Goal: Information Seeking & Learning: Learn about a topic

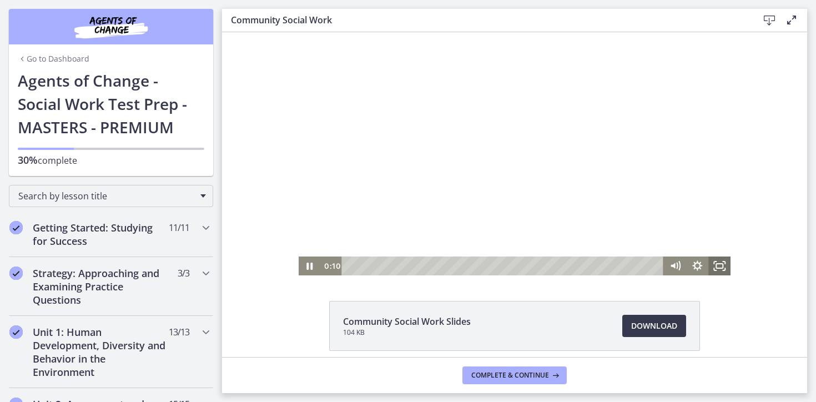
click at [721, 265] on icon "Fullscreen" at bounding box center [719, 266] width 22 height 19
click at [309, 265] on icon "Pause" at bounding box center [310, 266] width 22 height 19
click at [391, 190] on div at bounding box center [515, 153] width 433 height 243
click at [405, 124] on div at bounding box center [515, 153] width 433 height 243
click at [470, 117] on div at bounding box center [515, 153] width 433 height 243
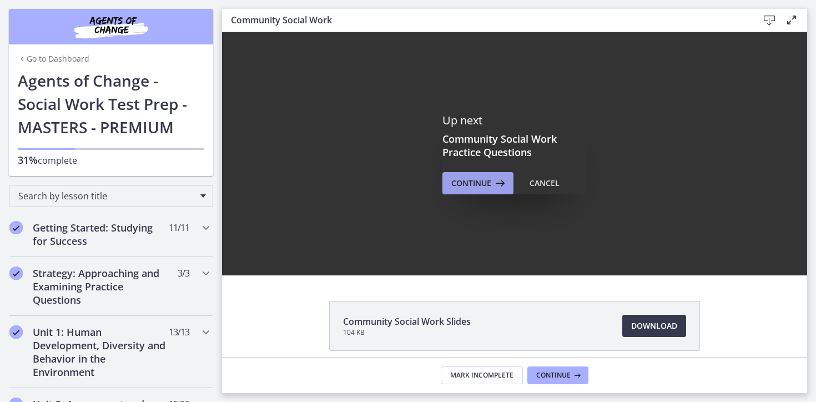
click at [484, 181] on span "Continue" at bounding box center [471, 183] width 40 height 13
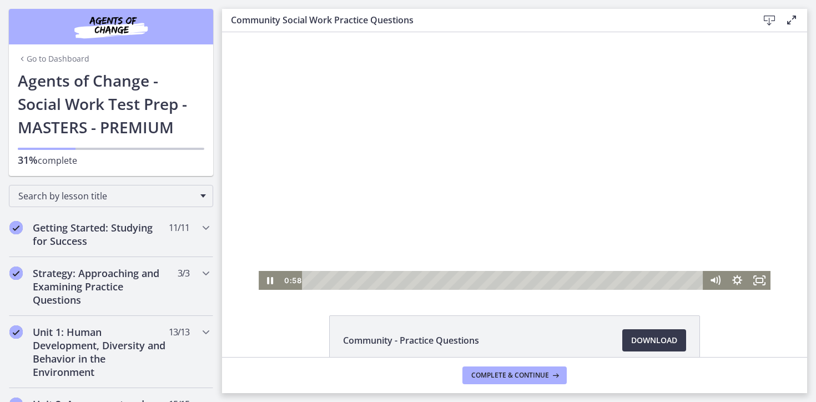
click at [506, 188] on div at bounding box center [515, 161] width 512 height 258
click at [378, 278] on div "2:38" at bounding box center [504, 280] width 388 height 19
click at [364, 278] on div "2:05" at bounding box center [504, 280] width 388 height 19
click at [390, 199] on div at bounding box center [515, 161] width 512 height 258
click at [522, 189] on div at bounding box center [515, 161] width 512 height 258
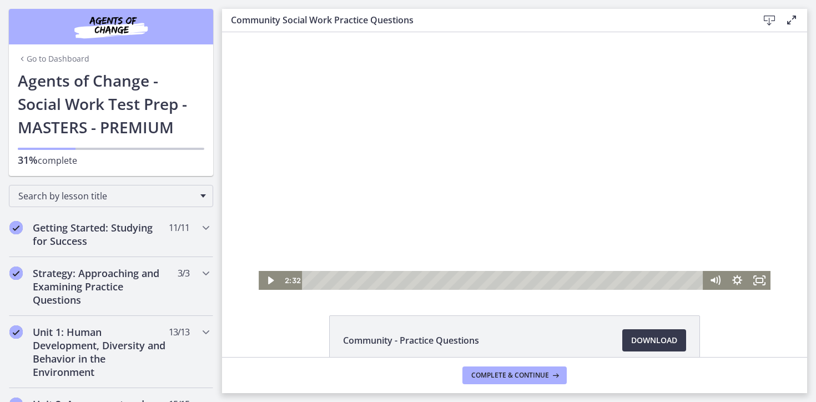
click at [522, 189] on div at bounding box center [515, 161] width 512 height 258
click at [600, 155] on div at bounding box center [515, 161] width 512 height 258
click at [453, 182] on div at bounding box center [515, 161] width 512 height 258
click at [541, 199] on div at bounding box center [515, 161] width 512 height 258
click at [420, 187] on div at bounding box center [515, 161] width 512 height 258
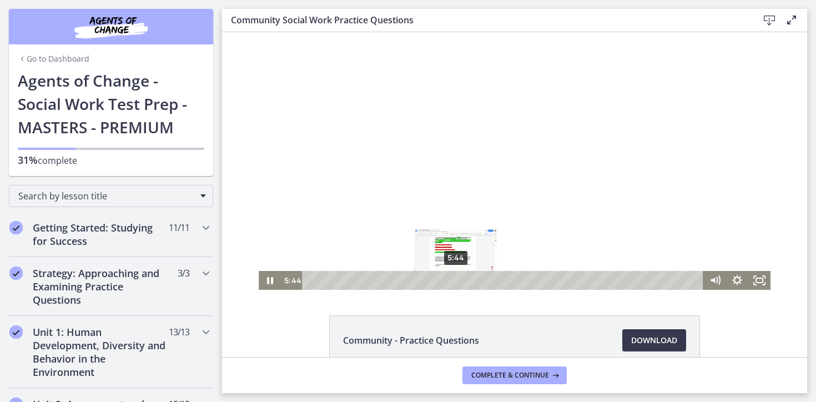
click at [456, 281] on div "5:44" at bounding box center [504, 280] width 388 height 19
click at [467, 281] on div "6:10" at bounding box center [504, 280] width 388 height 19
click at [537, 192] on div at bounding box center [515, 161] width 512 height 258
click at [486, 281] on div "6:53" at bounding box center [504, 280] width 388 height 19
click at [505, 283] on div "7:37" at bounding box center [504, 280] width 388 height 19
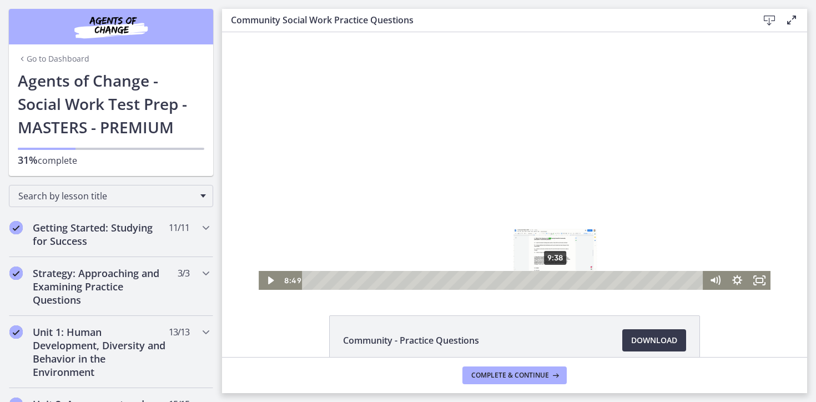
click at [559, 280] on div "9:38" at bounding box center [504, 280] width 388 height 19
click at [604, 281] on div "11:30" at bounding box center [504, 280] width 388 height 19
click at [612, 283] on div "11:47" at bounding box center [504, 280] width 388 height 19
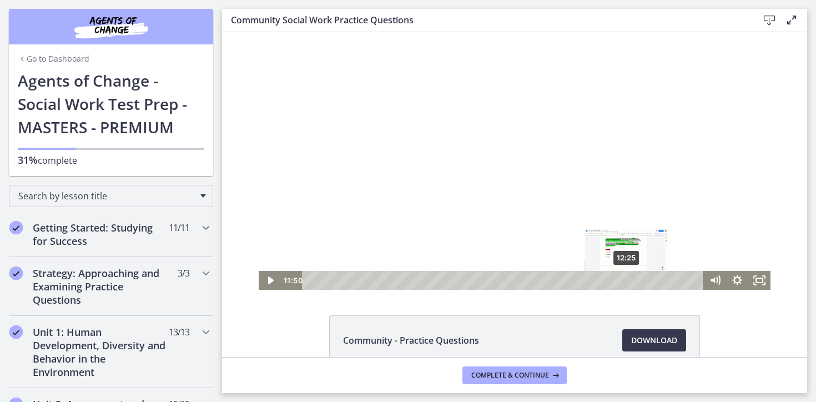
click at [632, 281] on div "12:25" at bounding box center [504, 280] width 388 height 19
click at [637, 282] on div "12:50" at bounding box center [504, 280] width 388 height 19
click at [648, 278] on div "13:15" at bounding box center [504, 280] width 388 height 19
click at [653, 279] on div "13:27" at bounding box center [504, 280] width 388 height 19
click at [656, 279] on div "13:34" at bounding box center [504, 280] width 388 height 19
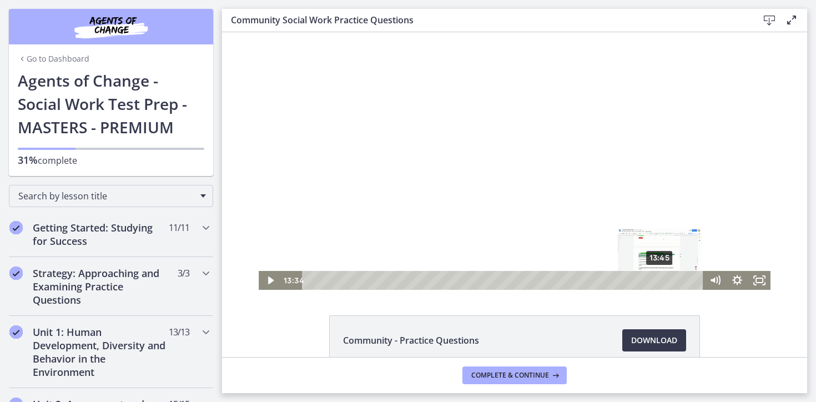
click at [663, 281] on div "13:45" at bounding box center [504, 280] width 388 height 19
click at [672, 281] on div "14:10" at bounding box center [504, 280] width 388 height 19
click at [666, 283] on div "13:57" at bounding box center [504, 280] width 388 height 19
click at [674, 281] on div "14:16" at bounding box center [504, 280] width 388 height 19
click at [686, 280] on div "14:44" at bounding box center [504, 280] width 388 height 19
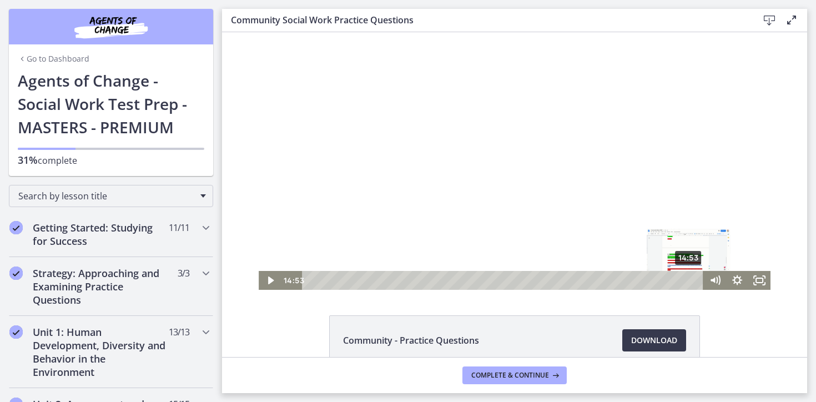
click at [690, 281] on div "14:53" at bounding box center [504, 280] width 388 height 19
click at [697, 281] on div "15:11" at bounding box center [504, 280] width 388 height 19
click at [616, 219] on div at bounding box center [515, 161] width 512 height 258
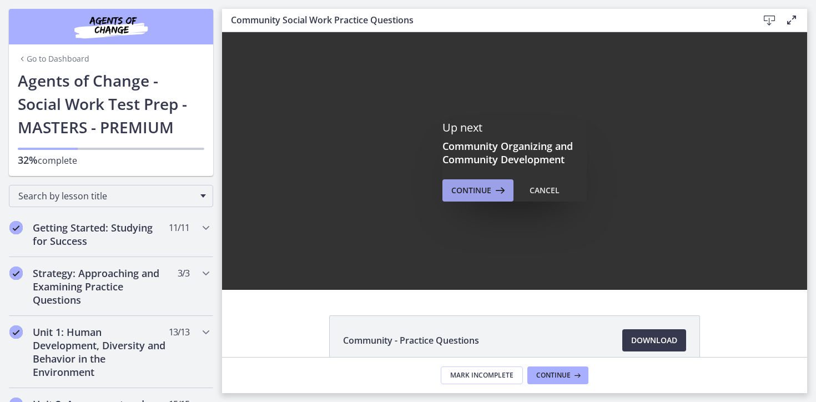
click at [489, 193] on span "Continue" at bounding box center [471, 190] width 40 height 13
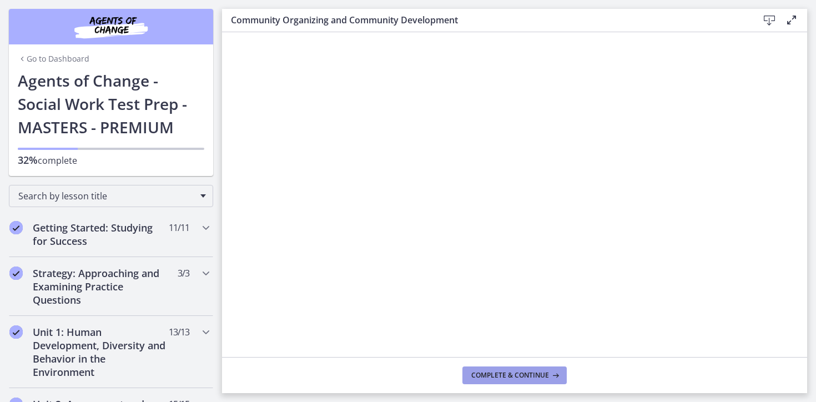
click at [509, 371] on span "Complete & continue" at bounding box center [510, 375] width 78 height 9
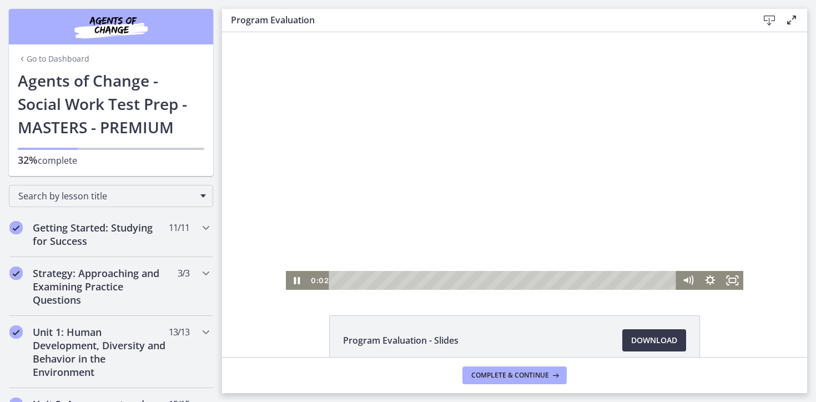
click at [449, 162] on div at bounding box center [515, 161] width 458 height 258
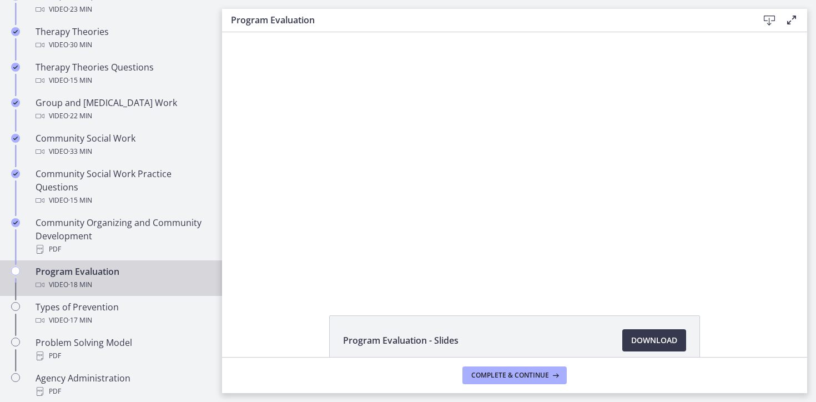
scroll to position [512, 0]
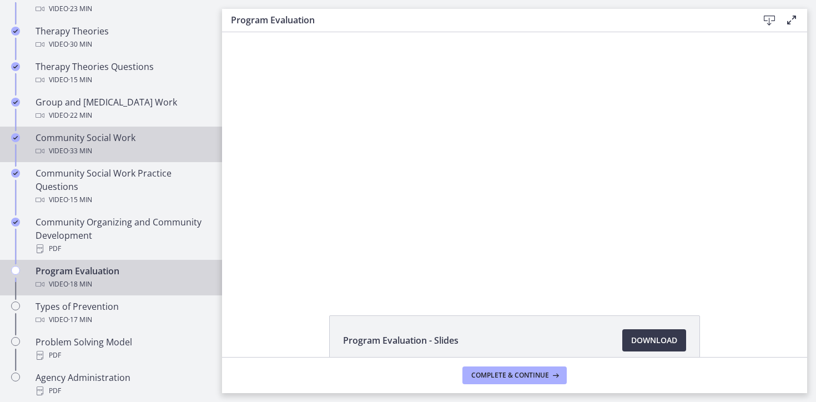
click at [113, 153] on div "Video · 33 min" at bounding box center [122, 150] width 173 height 13
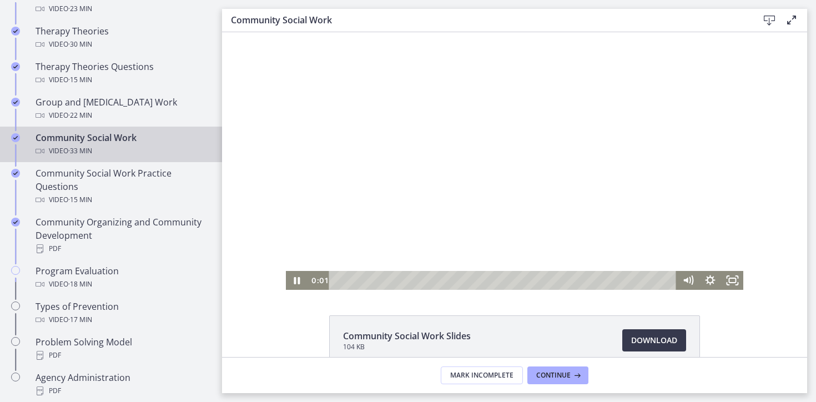
click at [359, 280] on div "Playbar" at bounding box center [505, 280] width 334 height 19
click at [367, 283] on div "Playbar" at bounding box center [505, 280] width 334 height 19
click at [532, 225] on div at bounding box center [515, 161] width 458 height 258
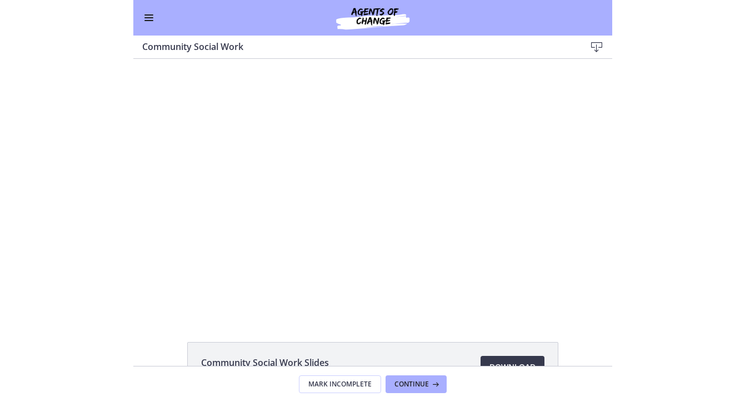
scroll to position [510, 0]
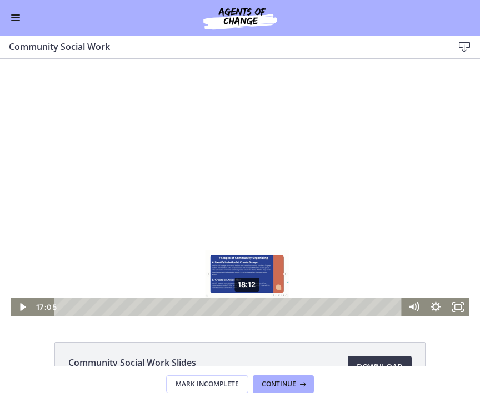
click at [247, 305] on div "18:12" at bounding box center [230, 307] width 334 height 19
click at [255, 305] on div "18:58" at bounding box center [230, 307] width 334 height 19
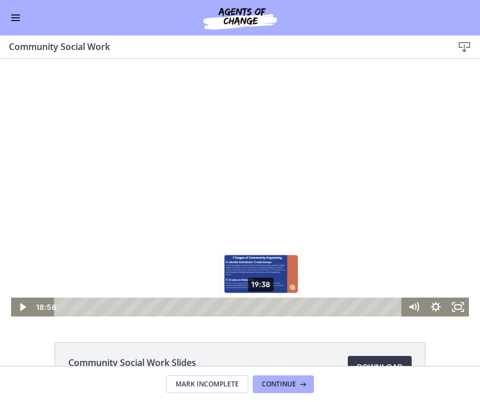
click at [262, 306] on div "19:38" at bounding box center [230, 307] width 334 height 19
click at [270, 306] on div "20:24" at bounding box center [230, 307] width 334 height 19
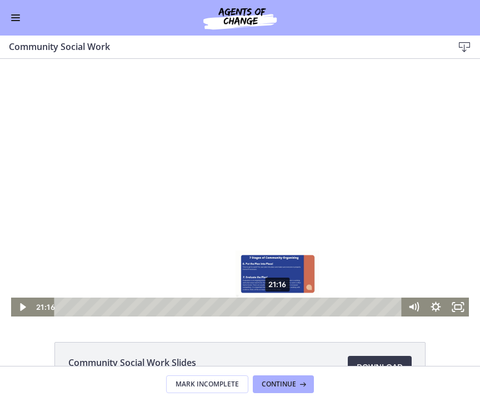
click at [278, 306] on div "21:16" at bounding box center [230, 307] width 334 height 19
click at [286, 308] on div "21:56" at bounding box center [230, 307] width 334 height 19
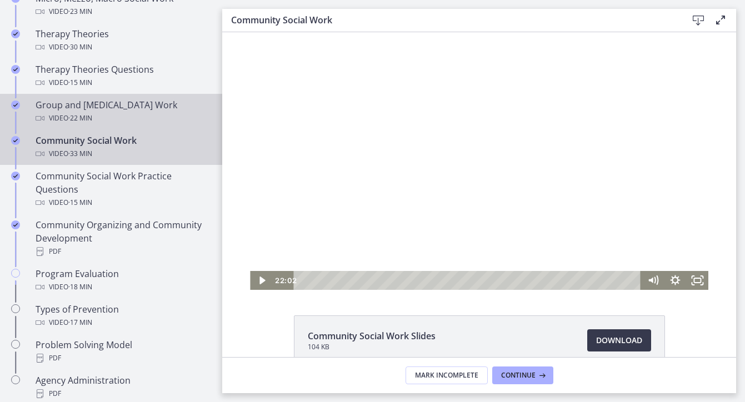
scroll to position [512, 0]
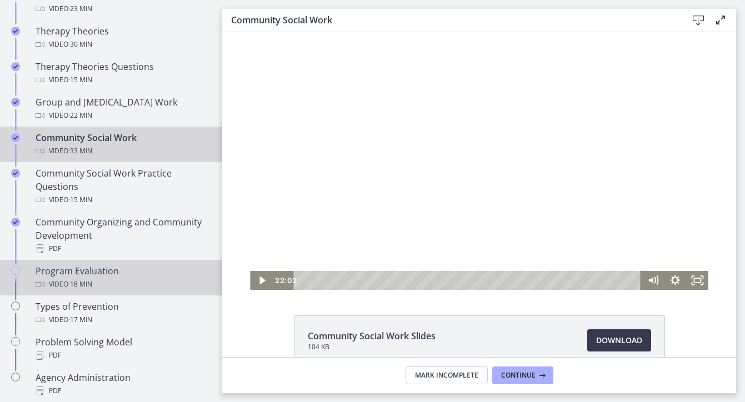
click at [72, 279] on span "· 18 min" at bounding box center [80, 284] width 24 height 13
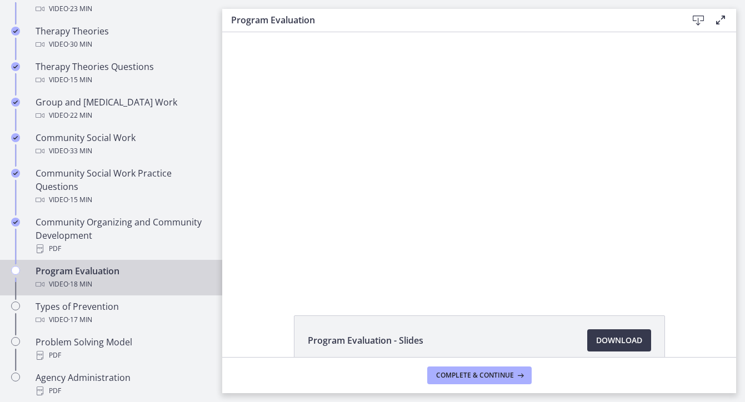
click at [80, 286] on span "· 18 min" at bounding box center [80, 284] width 24 height 13
click at [84, 285] on span "· 18 min" at bounding box center [80, 284] width 24 height 13
click at [95, 280] on div "Video · 18 min" at bounding box center [122, 284] width 173 height 13
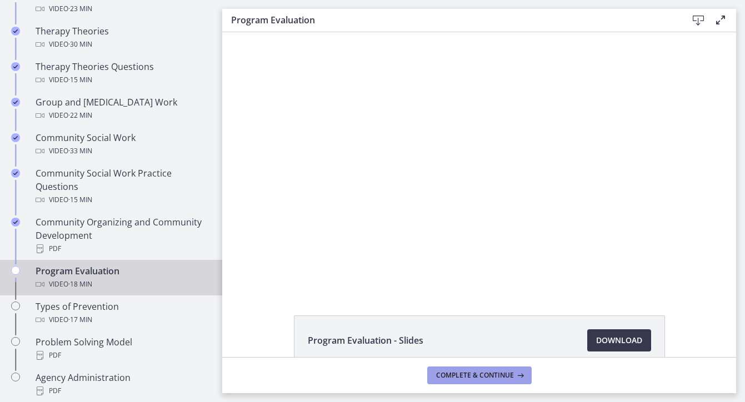
click at [450, 374] on span "Complete & continue" at bounding box center [475, 375] width 78 height 9
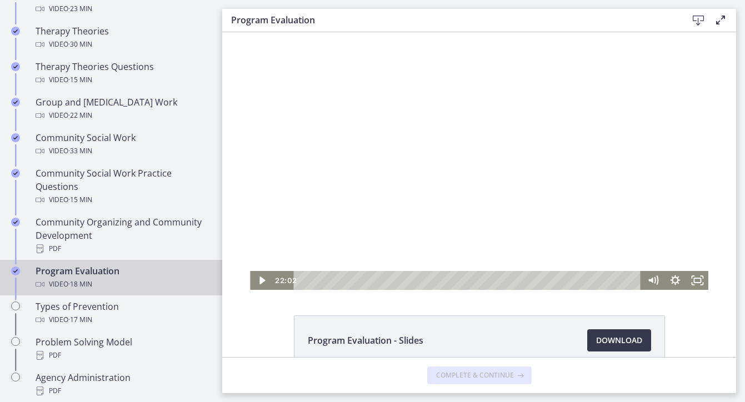
scroll to position [44, 0]
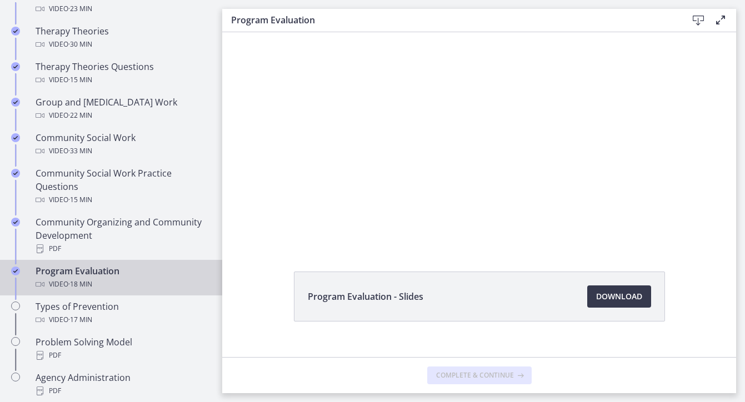
click at [115, 271] on div "Program Evaluation Video · 18 min" at bounding box center [122, 277] width 173 height 27
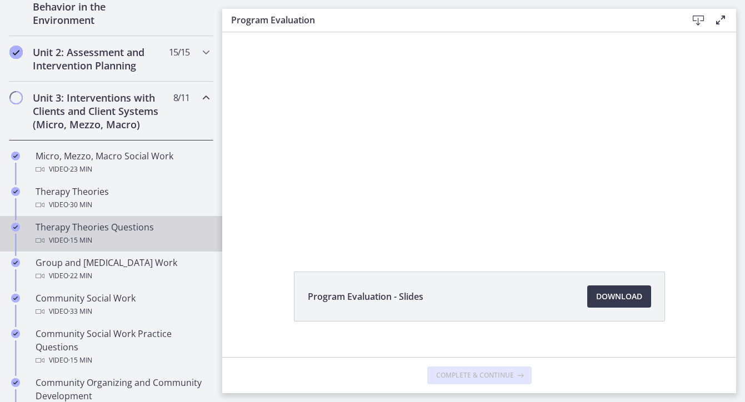
scroll to position [0, 0]
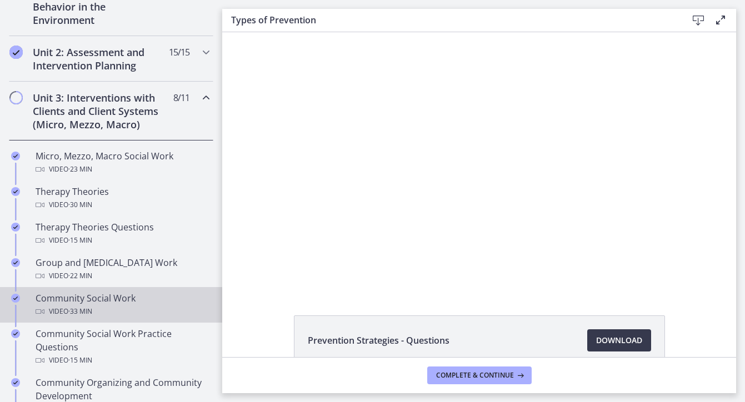
scroll to position [634, 0]
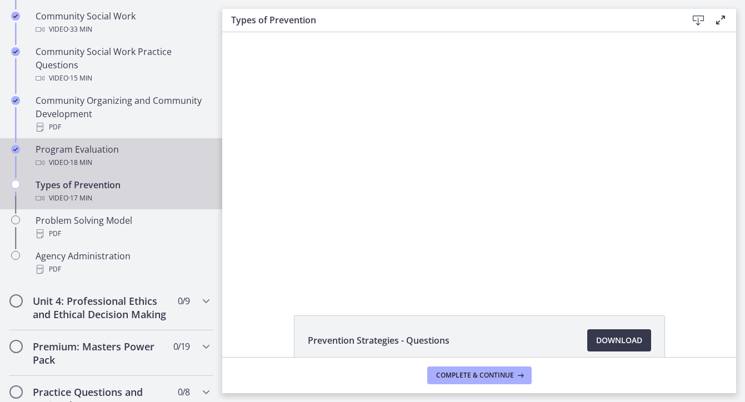
click at [80, 146] on div "Program Evaluation Video · 18 min" at bounding box center [122, 156] width 173 height 27
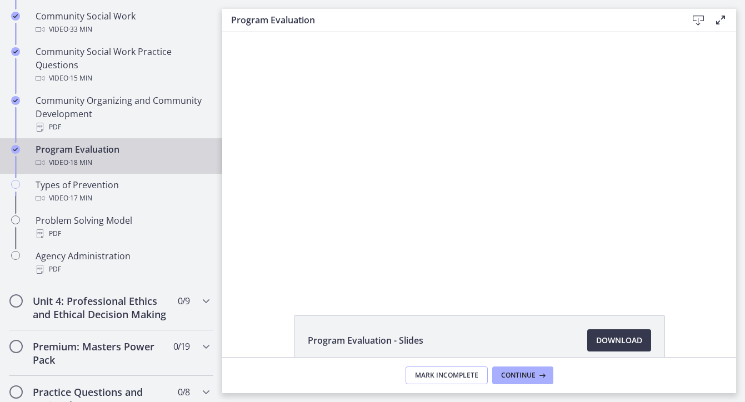
click at [434, 377] on span "Mark Incomplete" at bounding box center [446, 375] width 63 height 9
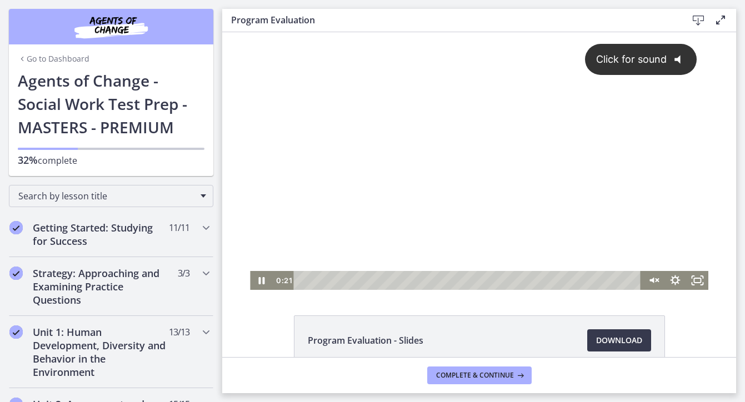
click at [350, 173] on div "Click for sound @keyframes VOLUME_SMALL_WAVE_FLASH { 0% { opacity: 0; } 33% { o…" at bounding box center [479, 151] width 458 height 239
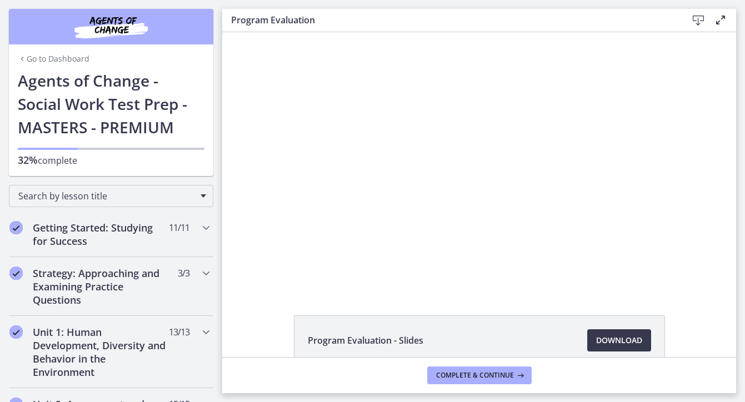
click at [353, 132] on div at bounding box center [479, 161] width 458 height 258
